Goal: Check status: Check status

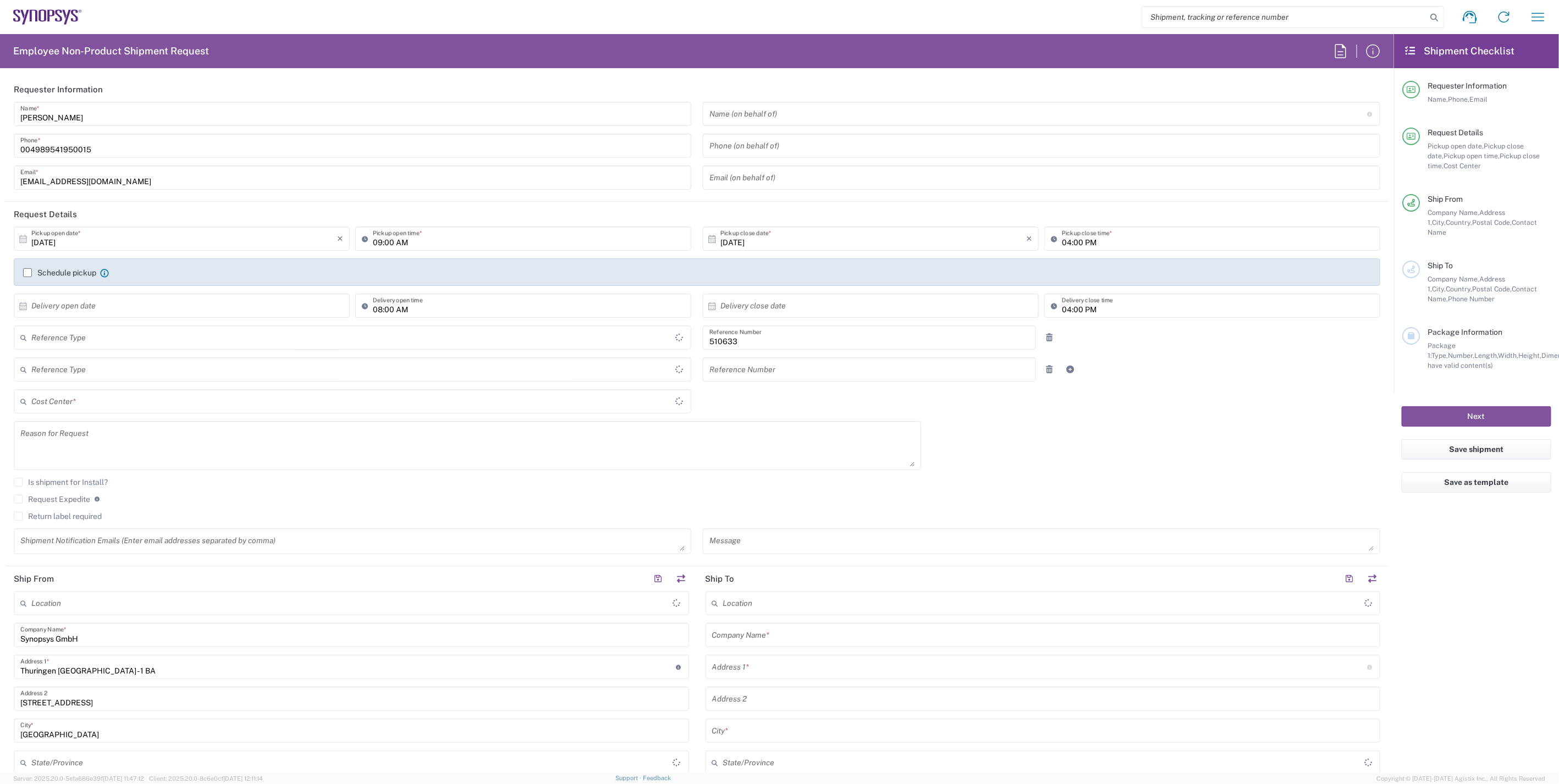
type input "Department"
type input "DE01, SDG, HAPS, HW 510633"
type input "Delivered at Place"
type input "[GEOGRAPHIC_DATA]"
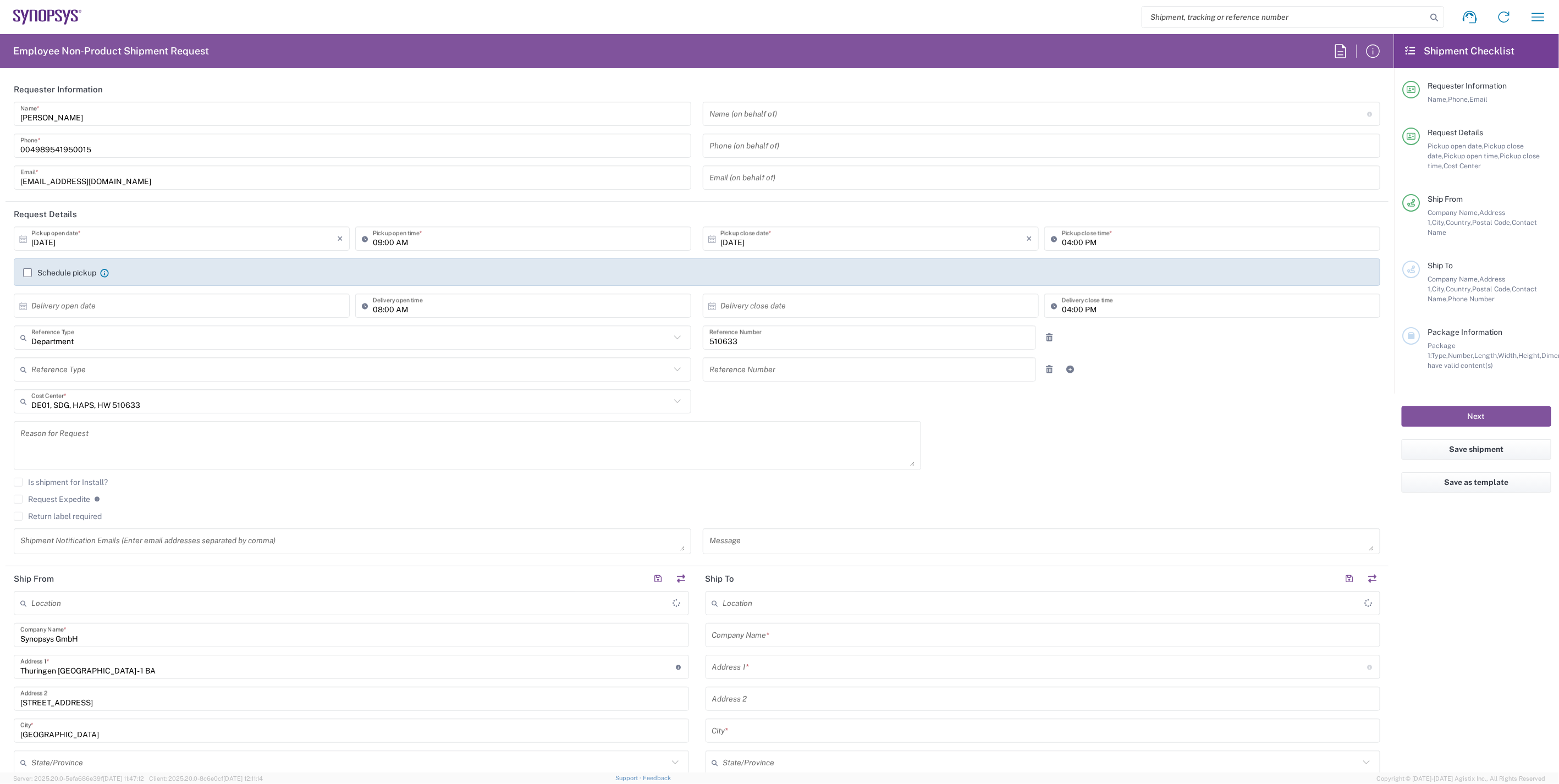
type input "[GEOGRAPHIC_DATA] DE06"
click at [1546, 11] on icon "button" at bounding box center [1538, 17] width 18 height 18
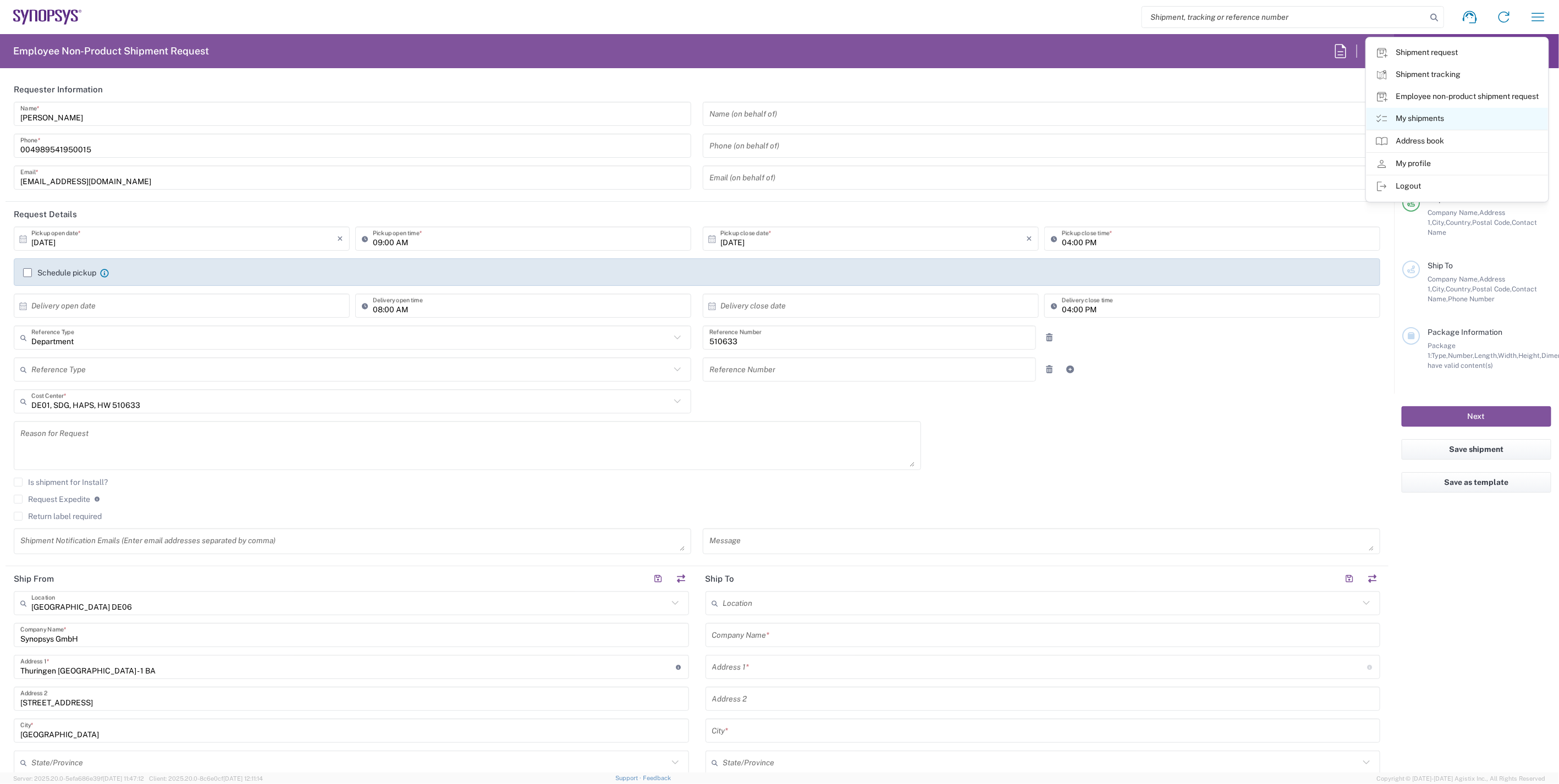
click at [1464, 114] on link "My shipments" at bounding box center [1457, 119] width 182 height 22
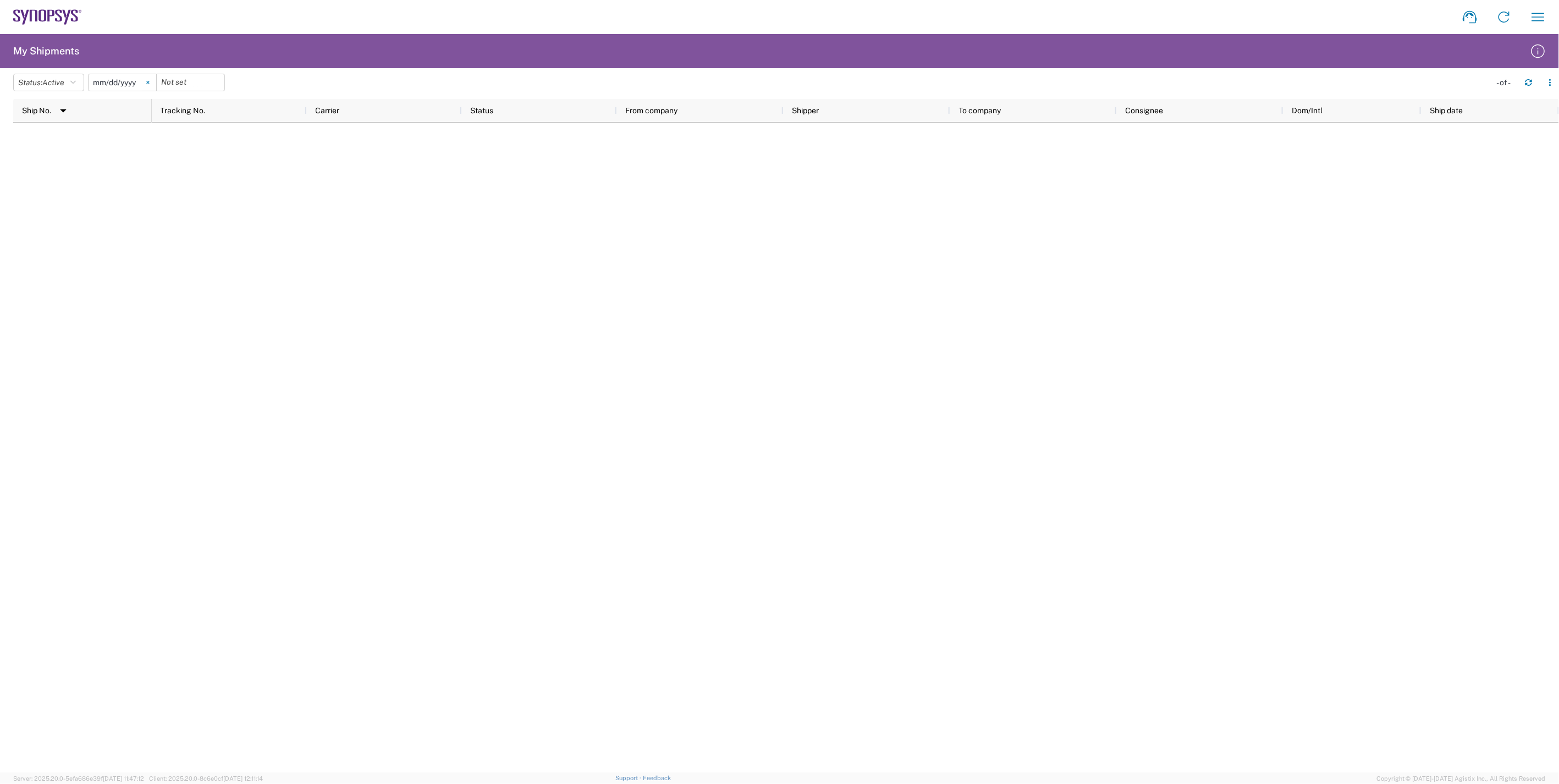
click at [154, 81] on svg-icon at bounding box center [148, 83] width 17 height 17
click at [80, 83] on button "Status: Active" at bounding box center [48, 82] width 71 height 18
click at [51, 138] on span "All" at bounding box center [78, 140] width 128 height 17
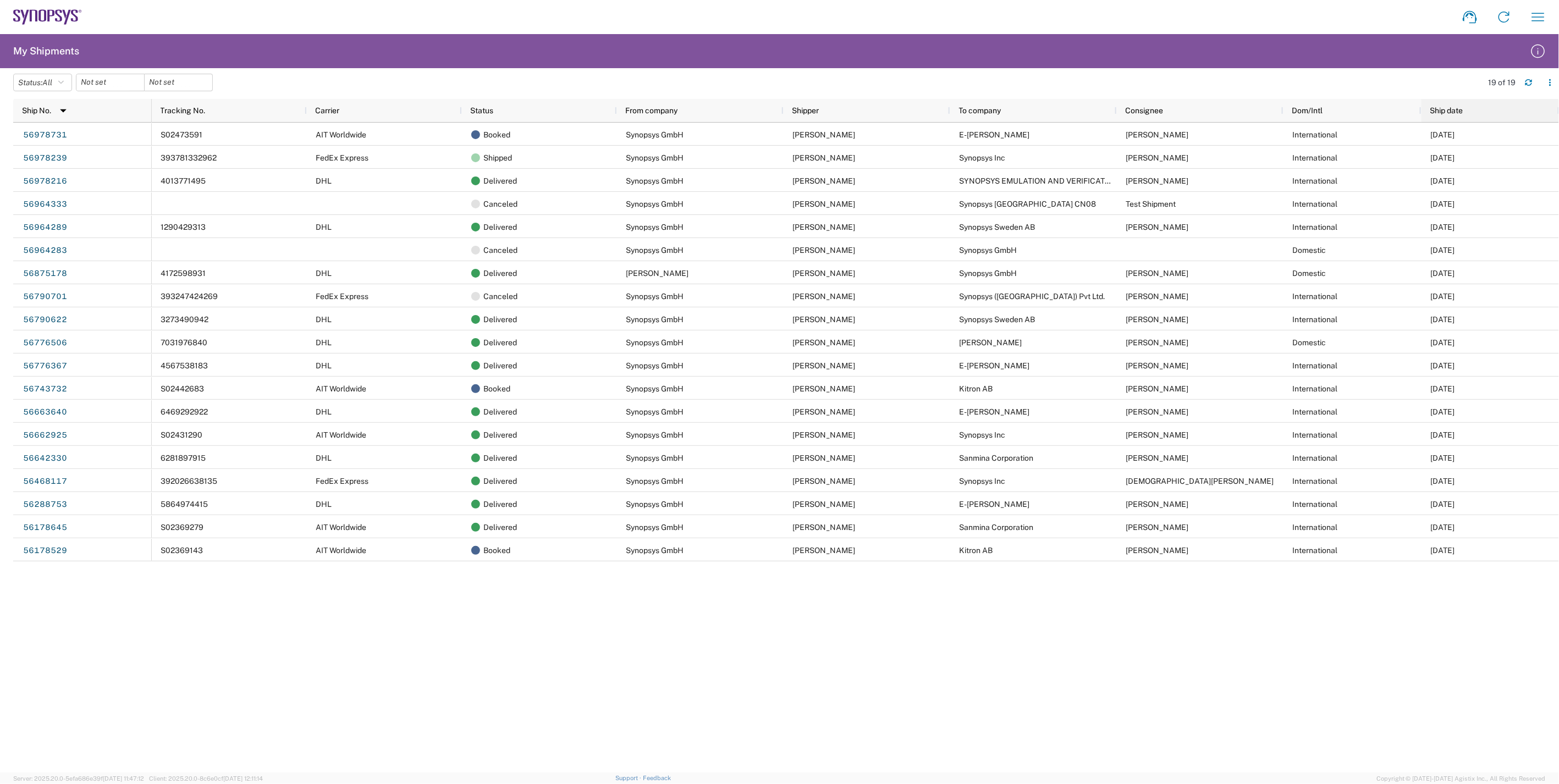
click at [1445, 107] on span "Ship date" at bounding box center [1447, 110] width 33 height 9
